Goal: Information Seeking & Learning: Learn about a topic

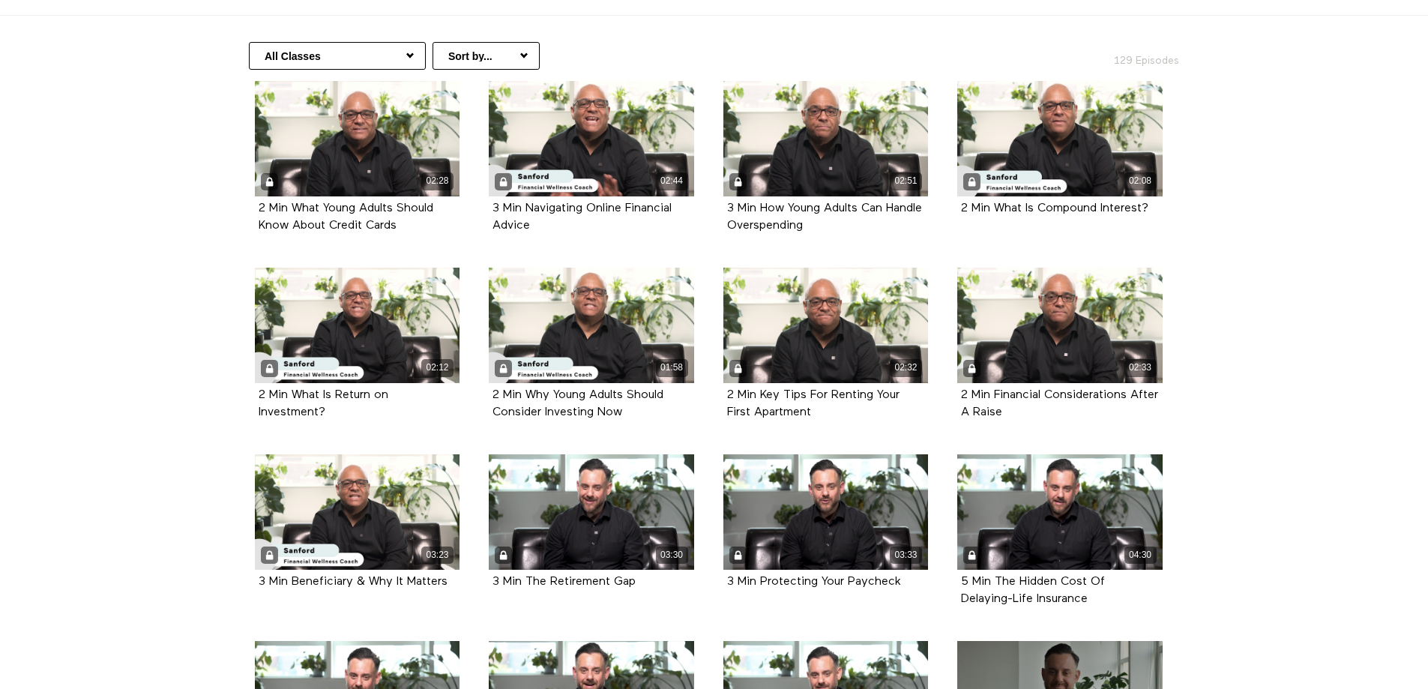
scroll to position [300, 0]
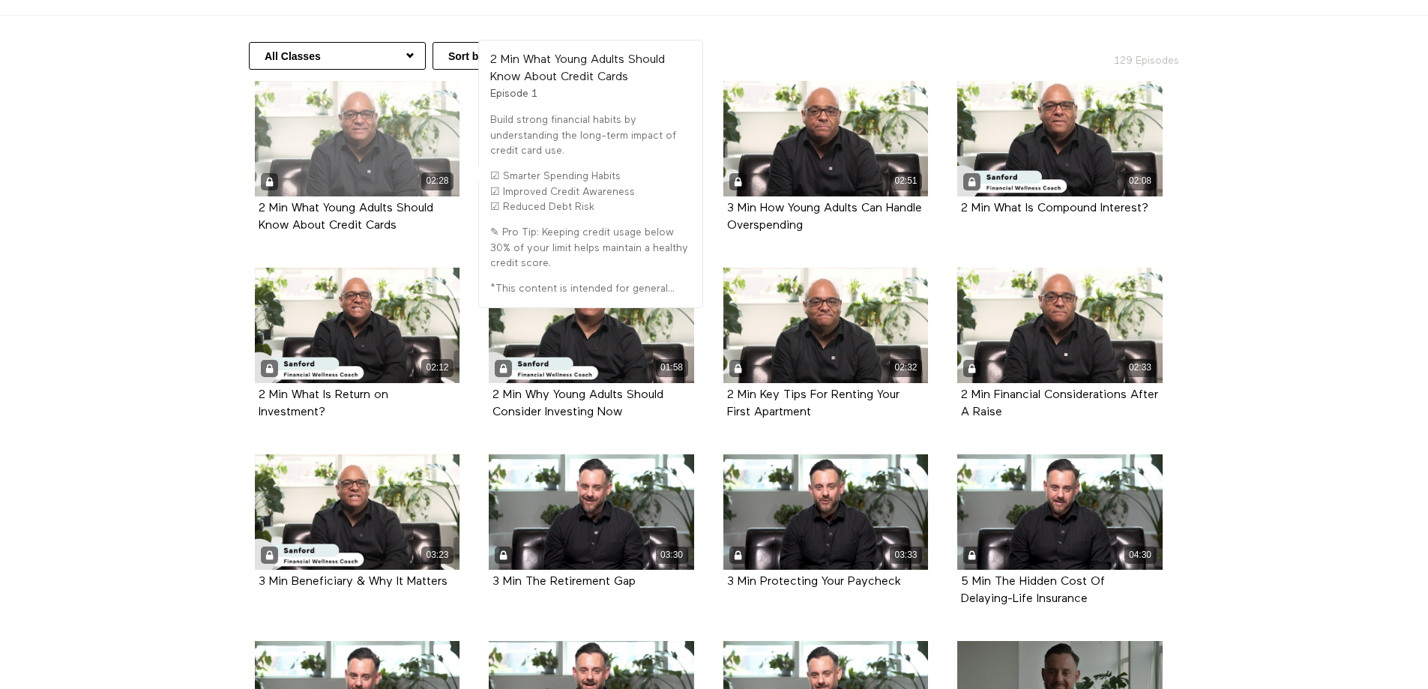
click at [347, 136] on div "02:28" at bounding box center [357, 138] width 205 height 115
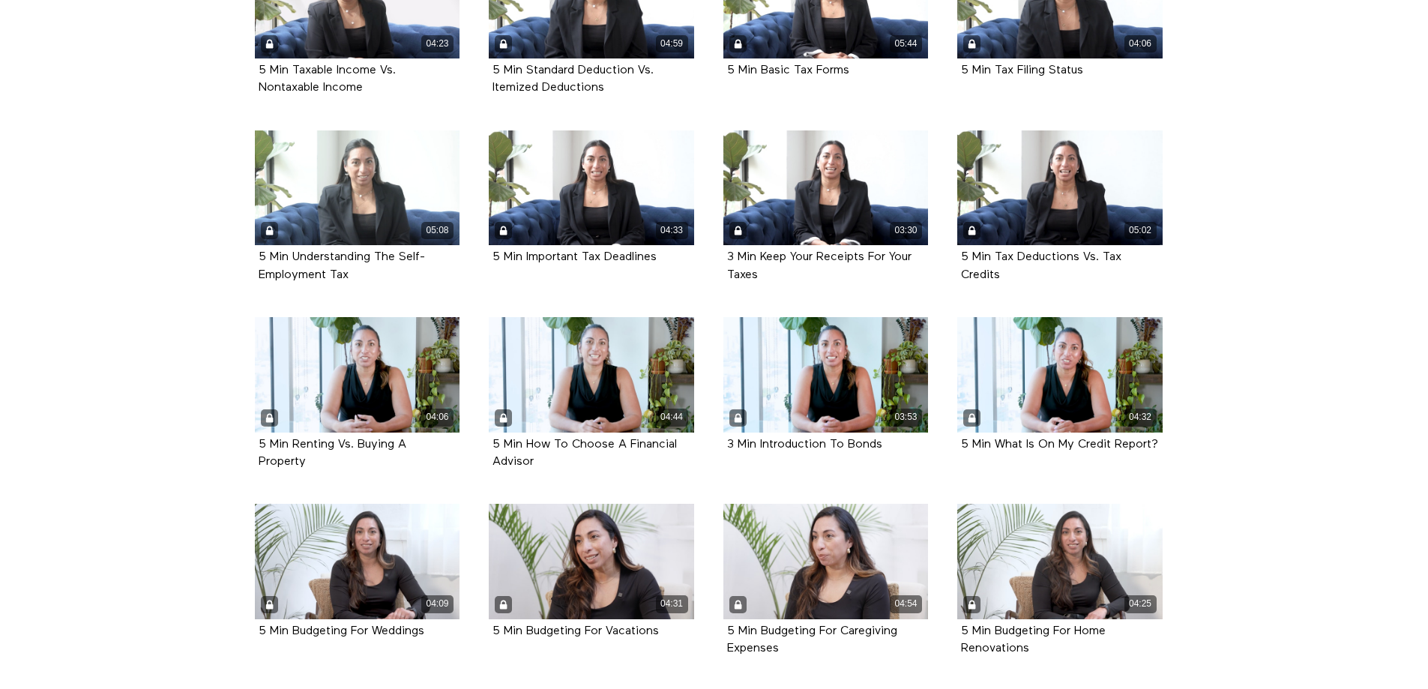
scroll to position [3510, 0]
